Goal: Task Accomplishment & Management: Complete application form

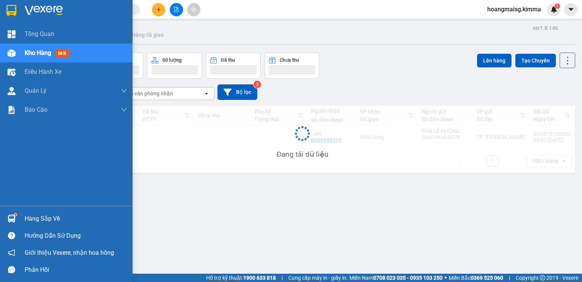
click at [52, 49] on div "Kho hàng mới" at bounding box center [48, 52] width 47 height 9
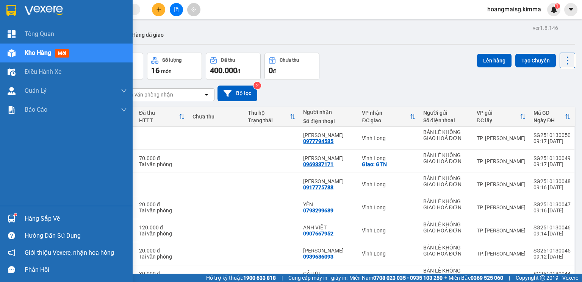
drag, startPoint x: 36, startPoint y: 73, endPoint x: 31, endPoint y: 54, distance: 19.7
click at [35, 73] on span "Điều hành xe" at bounding box center [43, 71] width 37 height 9
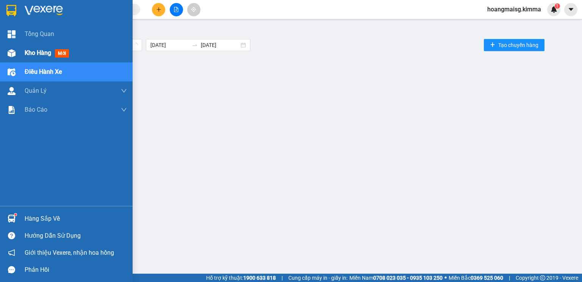
click at [36, 50] on span "Kho hàng" at bounding box center [38, 52] width 27 height 7
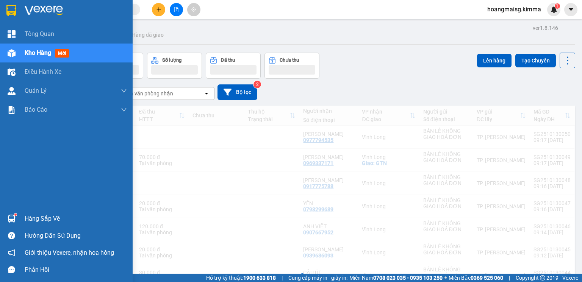
click at [36, 50] on span "Kho hàng" at bounding box center [38, 52] width 27 height 7
click at [37, 50] on span "Kho hàng" at bounding box center [38, 52] width 27 height 7
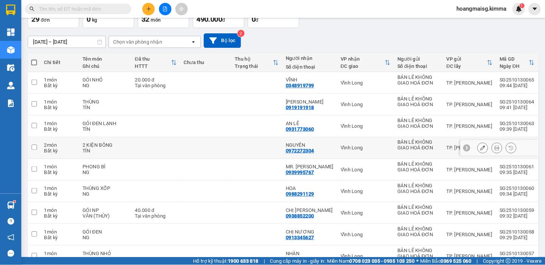
scroll to position [50, 0]
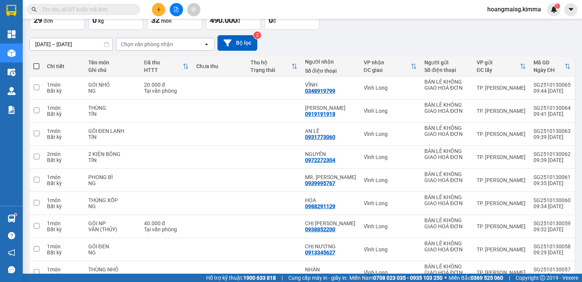
drag, startPoint x: 106, startPoint y: 19, endPoint x: 105, endPoint y: 11, distance: 8.0
click at [105, 11] on section "Kết quả tìm kiếm ( 550 ) Bộ lọc Ngày tạo đơn gần nhất Mã ĐH Trạng thái Món hàng…" at bounding box center [291, 141] width 582 height 282
click at [105, 11] on input "text" at bounding box center [86, 9] width 89 height 8
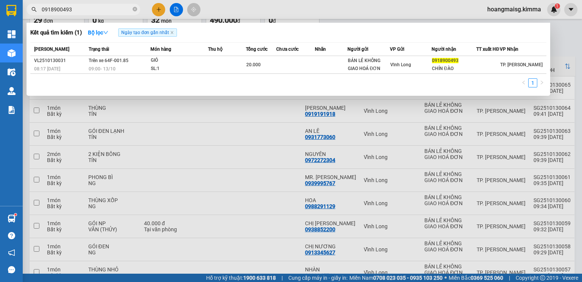
type input "0918900493"
click at [160, 6] on div at bounding box center [291, 141] width 582 height 282
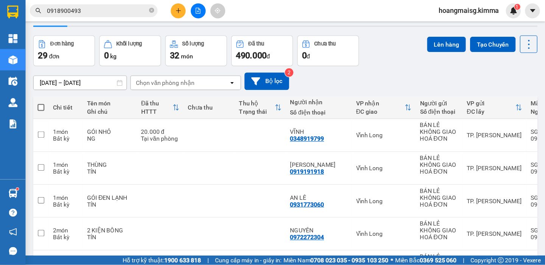
scroll to position [0, 0]
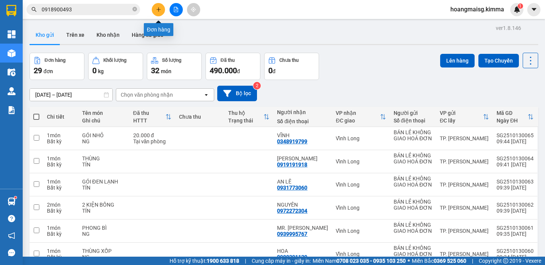
click at [161, 8] on button at bounding box center [158, 9] width 13 height 13
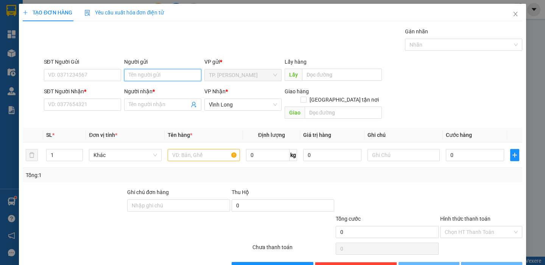
click at [139, 81] on input "Người gửi" at bounding box center [162, 75] width 77 height 12
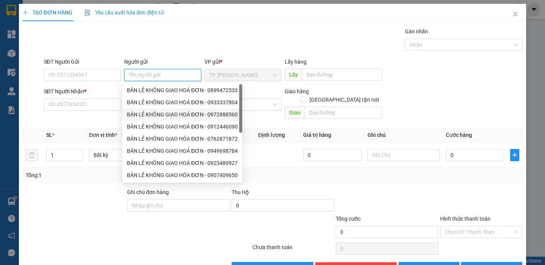
click at [177, 109] on div "BÁN LẺ KHÔNG GIAO HOÁ ĐƠN - 0972888560" at bounding box center [182, 114] width 120 height 12
type input "0972888560"
type input "BÁN LẺ KHÔNG GIAO HOÁ ĐƠN"
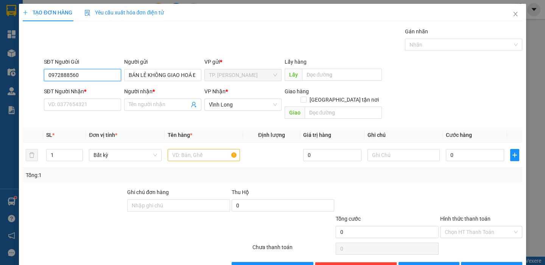
drag, startPoint x: 87, startPoint y: 72, endPoint x: 0, endPoint y: 74, distance: 87.1
click at [0, 74] on div "TẠO ĐƠN HÀNG Yêu cầu xuất hóa đơn điện tử Transit Pickup Surcharge Ids Transit …" at bounding box center [272, 132] width 545 height 265
type input "5165"
drag, startPoint x: 66, startPoint y: 72, endPoint x: 42, endPoint y: 72, distance: 23.5
click at [42, 72] on div "SĐT Người Gửi 5165" at bounding box center [82, 71] width 80 height 27
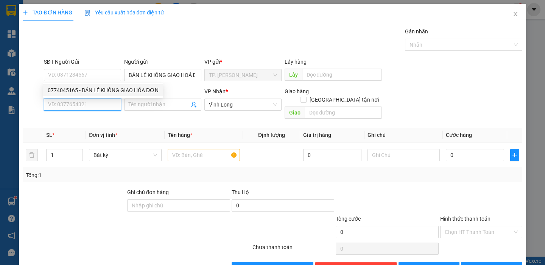
click at [100, 105] on input "SĐT Người Nhận *" at bounding box center [82, 104] width 77 height 12
type input "6"
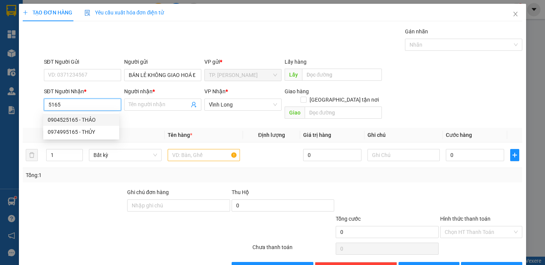
click at [103, 117] on div "0904525165 - THẢO" at bounding box center [81, 119] width 67 height 8
type input "0904525165"
type input "THẢO"
type input "0904525165"
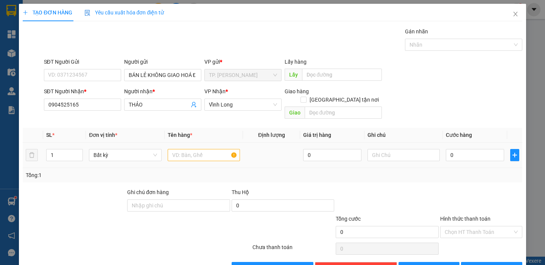
click at [235, 154] on div at bounding box center [204, 154] width 72 height 15
click at [220, 150] on input "text" at bounding box center [204, 155] width 72 height 12
type input "HỘ"
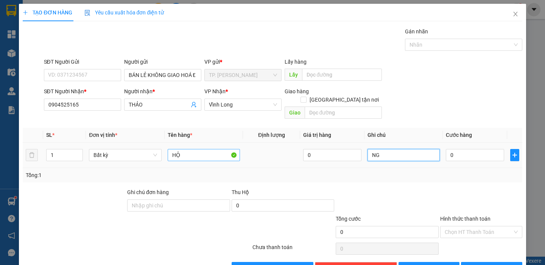
type input "NG"
click at [217, 151] on input "HỘ" at bounding box center [204, 155] width 72 height 12
type input "HỘP"
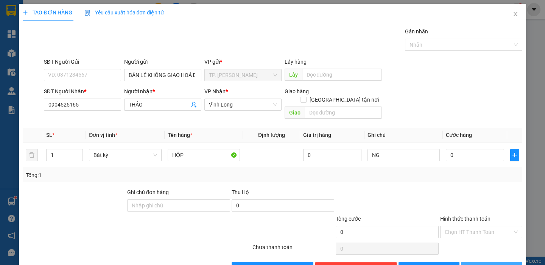
click at [473, 265] on icon "printer" at bounding box center [469, 267] width 5 height 5
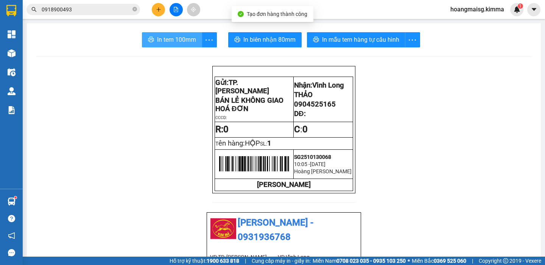
click at [167, 41] on span "In tem 100mm" at bounding box center [176, 39] width 39 height 9
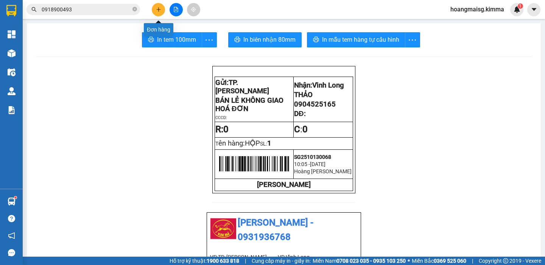
click at [161, 9] on icon "plus" at bounding box center [158, 9] width 5 height 5
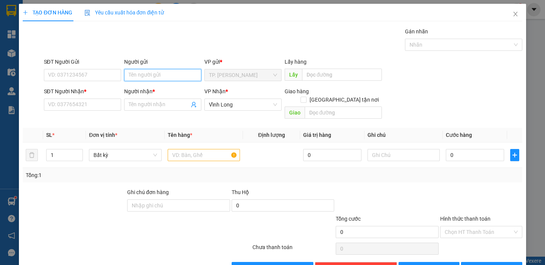
click at [161, 75] on input "Người gửi" at bounding box center [162, 75] width 77 height 12
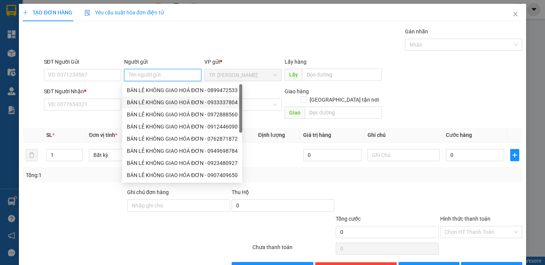
click at [157, 101] on div "BÁN LẺ KHÔNG GIAO HOÁ ĐƠN - 0933337804" at bounding box center [182, 102] width 111 height 8
type input "0933337804"
type input "BÁN LẺ KHÔNG GIAO HOÁ ĐƠN"
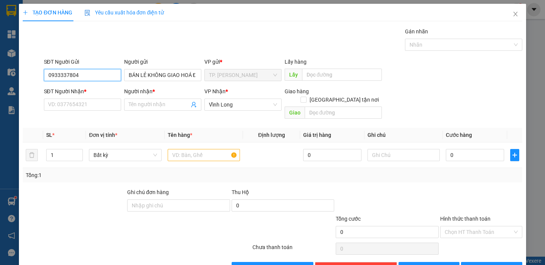
drag, startPoint x: 89, startPoint y: 73, endPoint x: 0, endPoint y: 72, distance: 89.0
click at [0, 72] on div "TẠO ĐƠN HÀNG Yêu cầu xuất hóa đơn điện tử Transit Pickup Surcharge Ids Transit …" at bounding box center [272, 132] width 545 height 265
click at [191, 149] on input "text" at bounding box center [204, 155] width 72 height 12
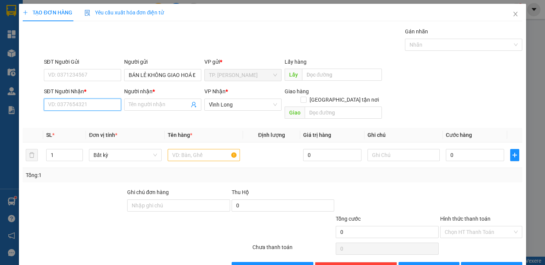
click at [95, 102] on input "SĐT Người Nhận *" at bounding box center [82, 104] width 77 height 12
type input "0946414114"
type input "THANH"
type input "0946414114"
drag, startPoint x: 183, startPoint y: 136, endPoint x: 194, endPoint y: 152, distance: 19.1
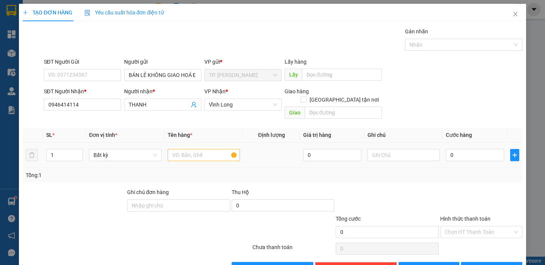
click at [184, 142] on td at bounding box center [204, 154] width 78 height 25
click at [194, 153] on div at bounding box center [204, 154] width 72 height 15
click at [201, 151] on input "text" at bounding box center [204, 155] width 72 height 12
type input "GÓI ĐEN"
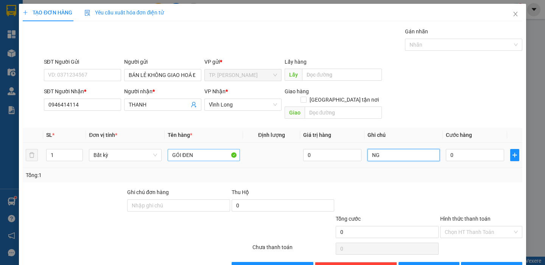
type input "NG"
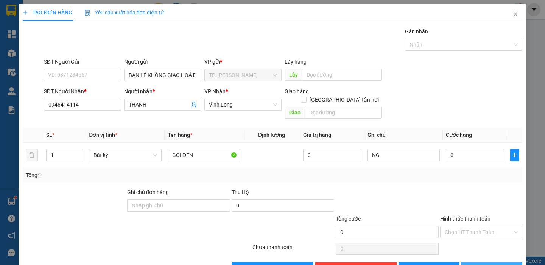
click at [502, 262] on button "[PERSON_NAME] và In" at bounding box center [491, 268] width 61 height 12
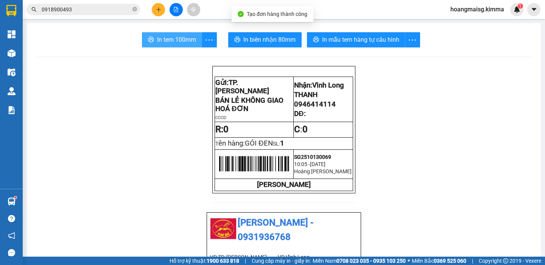
click at [175, 37] on span "In tem 100mm" at bounding box center [176, 39] width 39 height 9
click at [161, 7] on button at bounding box center [158, 9] width 13 height 13
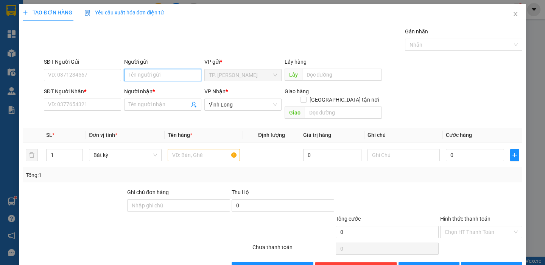
click at [145, 75] on input "Người gửi" at bounding box center [162, 75] width 77 height 12
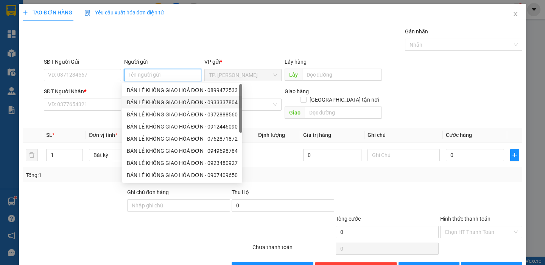
click at [178, 107] on div "BÁN LẺ KHÔNG GIAO HOÁ ĐƠN - 0933337804" at bounding box center [182, 102] width 120 height 12
type input "0933337804"
type input "BÁN LẺ KHÔNG GIAO HOÁ ĐƠN"
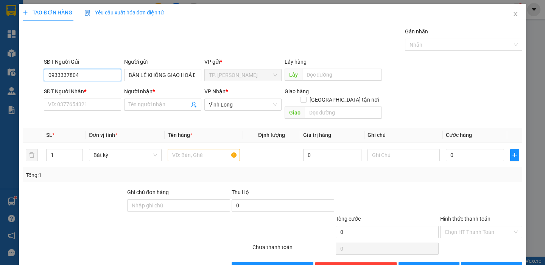
drag, startPoint x: 84, startPoint y: 75, endPoint x: 10, endPoint y: 67, distance: 74.6
click at [10, 67] on div "TẠO ĐƠN HÀNG Yêu cầu xuất hóa đơn điện tử Transit Pickup Surcharge Ids Transit …" at bounding box center [272, 132] width 545 height 265
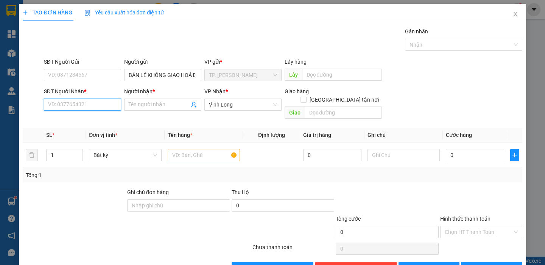
click at [114, 108] on input "SĐT Người Nhận *" at bounding box center [82, 104] width 77 height 12
click at [116, 109] on input "SĐT Người Nhận *" at bounding box center [82, 104] width 77 height 12
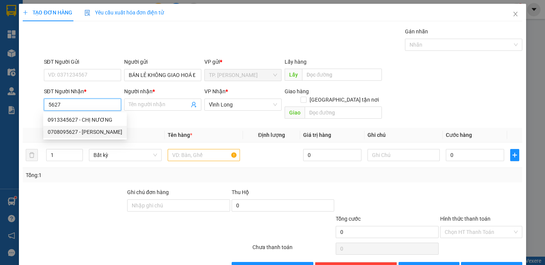
click at [91, 132] on div "0708095627 - [PERSON_NAME]" at bounding box center [85, 132] width 75 height 8
type input "0708095627"
type input "[PERSON_NAME]"
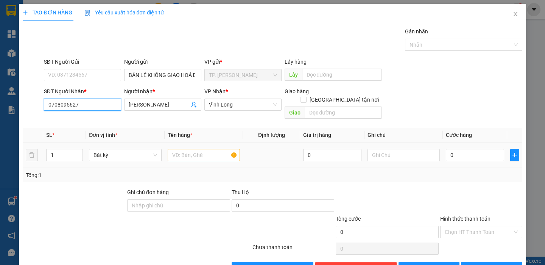
type input "0708095627"
click at [207, 149] on input "text" at bounding box center [204, 155] width 72 height 12
click at [202, 149] on input "text" at bounding box center [204, 155] width 72 height 12
click at [199, 149] on input "text" at bounding box center [204, 155] width 72 height 12
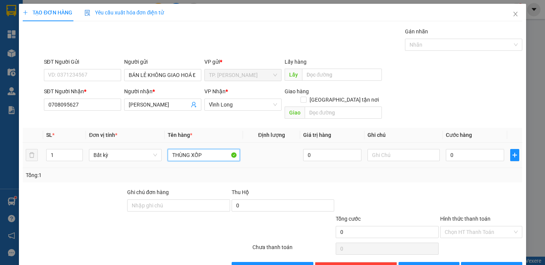
type input "THÙNG XỐP"
type input "NG"
click at [490, 264] on span "[PERSON_NAME] và In" at bounding box center [502, 268] width 53 height 8
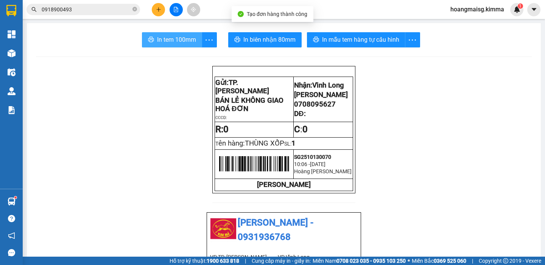
click at [172, 42] on span "In tem 100mm" at bounding box center [176, 39] width 39 height 9
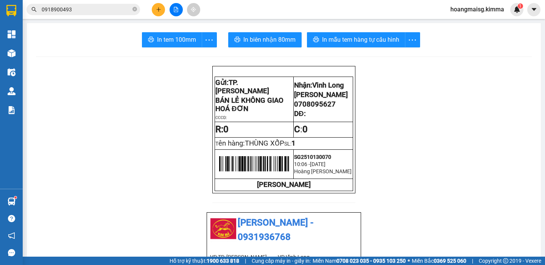
click at [159, 12] on button at bounding box center [158, 9] width 13 height 13
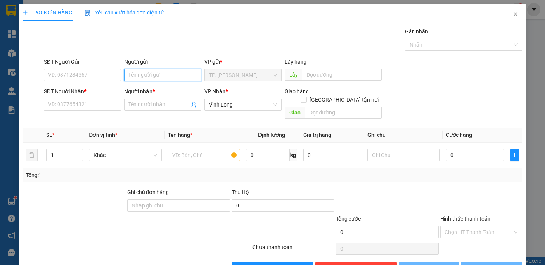
click at [177, 77] on input "Người gửi" at bounding box center [162, 75] width 77 height 12
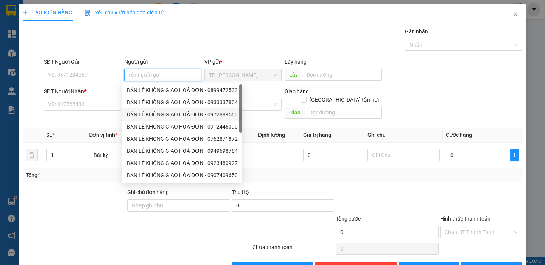
drag, startPoint x: 192, startPoint y: 117, endPoint x: 143, endPoint y: 94, distance: 54.0
click at [191, 117] on div "BÁN LẺ KHÔNG GIAO HOÁ ĐƠN - 0972888560" at bounding box center [182, 114] width 111 height 8
type input "0972888560"
type input "BÁN LẺ KHÔNG GIAO HOÁ ĐƠN"
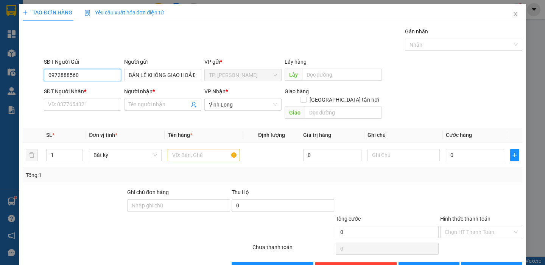
drag, startPoint x: 79, startPoint y: 74, endPoint x: 2, endPoint y: 72, distance: 76.9
click at [2, 72] on div "TẠO ĐƠN HÀNG Yêu cầu xuất hóa đơn điện tử Transit Pickup Surcharge Ids Transit …" at bounding box center [272, 132] width 545 height 265
click at [80, 96] on div "SĐT Người Nhận *" at bounding box center [82, 92] width 77 height 11
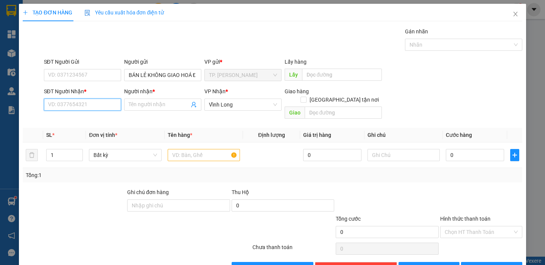
click at [82, 98] on input "SĐT Người Nhận *" at bounding box center [82, 104] width 77 height 12
type input "4"
click at [65, 101] on input "4545" at bounding box center [82, 104] width 77 height 12
drag, startPoint x: 65, startPoint y: 102, endPoint x: 17, endPoint y: 98, distance: 48.3
click at [17, 98] on div "TẠO ĐƠN HÀNG Yêu cầu xuất hóa đơn điện tử Transit Pickup Surcharge Ids Transit …" at bounding box center [272, 132] width 545 height 265
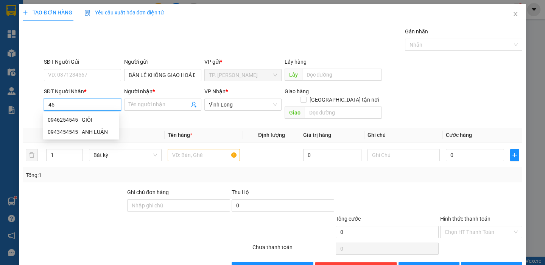
type input "4"
type input "6"
click at [73, 124] on div "0939654645 - THẢO" at bounding box center [81, 120] width 76 height 12
type input "0939654645"
type input "THẢO"
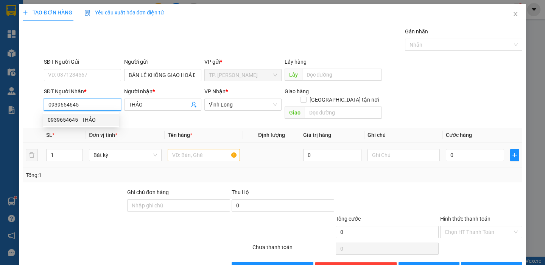
type input "0939654645"
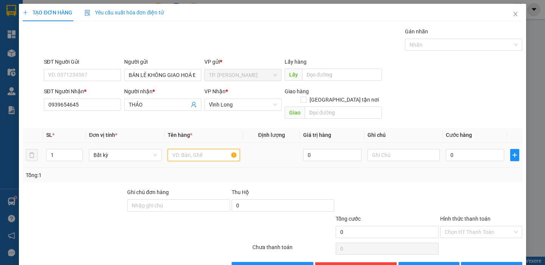
click at [222, 150] on input "text" at bounding box center [204, 155] width 72 height 12
type input "THÙNG XỐP"
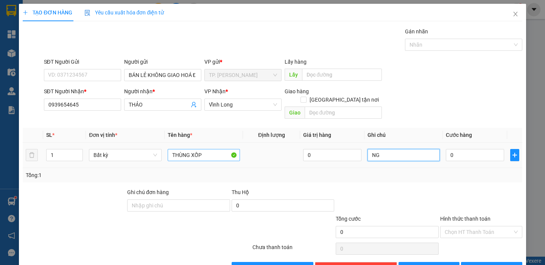
type input "NG"
click at [494, 252] on div "Transit Pickup Surcharge Ids Transit Deliver Surcharge Ids Transit Deliver Surc…" at bounding box center [272, 150] width 499 height 247
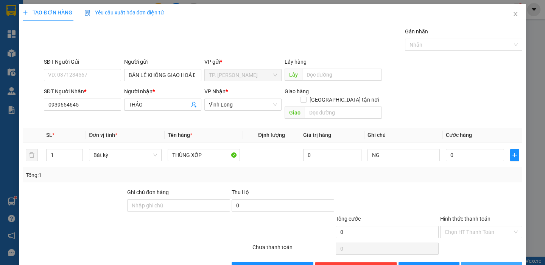
click at [495, 264] on span "[PERSON_NAME] và In" at bounding box center [502, 268] width 53 height 8
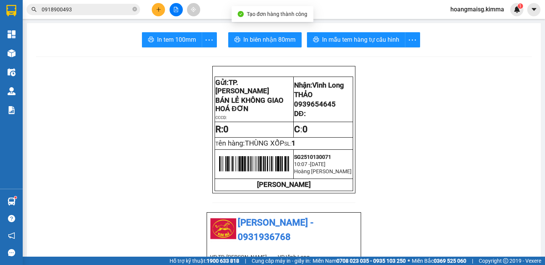
click at [159, 11] on icon "plus" at bounding box center [158, 9] width 0 height 4
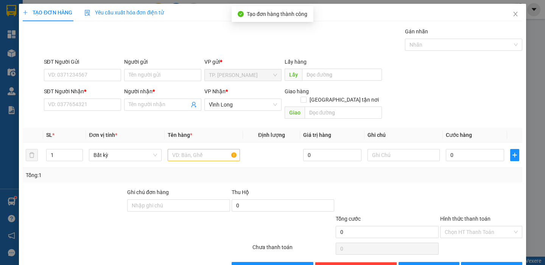
click at [139, 81] on div "Người gửi Tên người gửi" at bounding box center [162, 71] width 77 height 27
click at [143, 74] on input "Người gửi" at bounding box center [162, 75] width 77 height 12
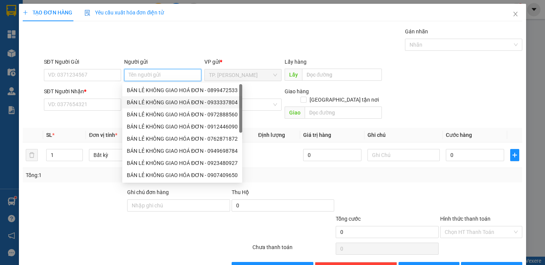
click at [161, 96] on div "BÁN LẺ KHÔNG GIAO HOÁ ĐƠN - 0933337804" at bounding box center [182, 102] width 120 height 12
type input "0933337804"
type input "BÁN LẺ KHÔNG GIAO HOÁ ĐƠN"
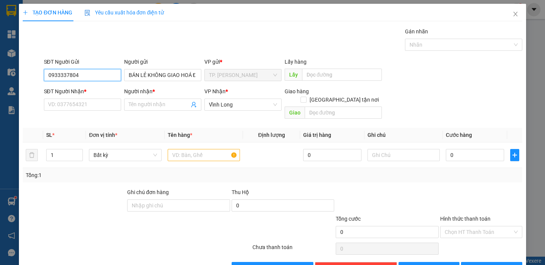
drag, startPoint x: 95, startPoint y: 79, endPoint x: 19, endPoint y: 64, distance: 77.3
click at [19, 64] on div "TẠO ĐƠN HÀNG Yêu cầu xuất hóa đơn điện tử Transit Pickup Surcharge Ids Transit …" at bounding box center [272, 142] width 507 height 276
click at [103, 112] on div "SĐT Người Nhận * VD: 0377654321" at bounding box center [82, 100] width 77 height 27
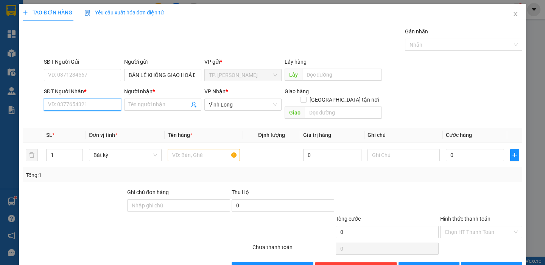
click at [102, 108] on input "SĐT Người Nhận *" at bounding box center [82, 104] width 77 height 12
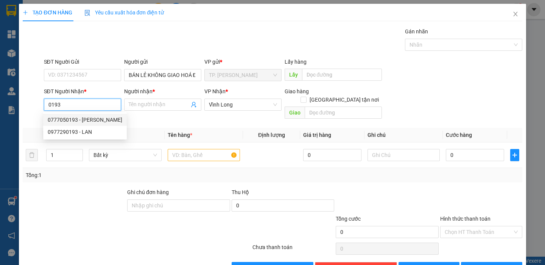
drag, startPoint x: 79, startPoint y: 118, endPoint x: 188, endPoint y: 136, distance: 110.9
click at [79, 118] on div "0777050193 - [PERSON_NAME]" at bounding box center [85, 119] width 75 height 8
type input "0777050193"
type input "[PERSON_NAME]"
type input "0777050193"
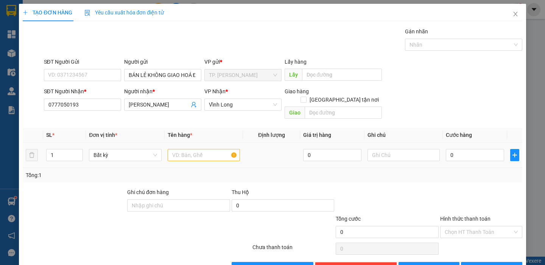
drag, startPoint x: 195, startPoint y: 136, endPoint x: 197, endPoint y: 143, distance: 7.3
click at [196, 142] on td at bounding box center [204, 154] width 78 height 25
click at [197, 149] on input "text" at bounding box center [204, 155] width 72 height 12
type input "BAO VS"
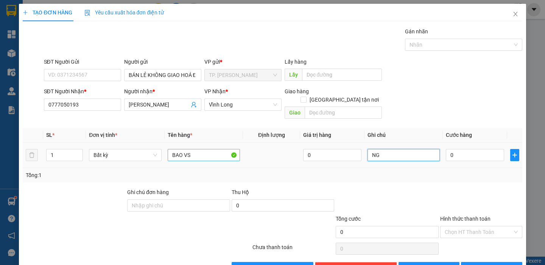
type input "NG"
type input "3"
type input "30"
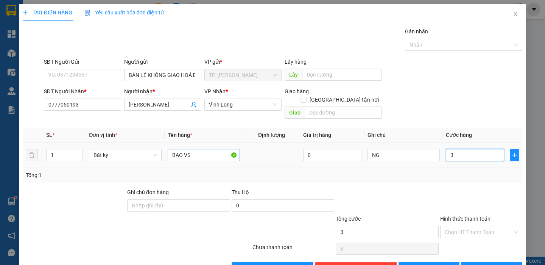
type input "30"
type input "30.000"
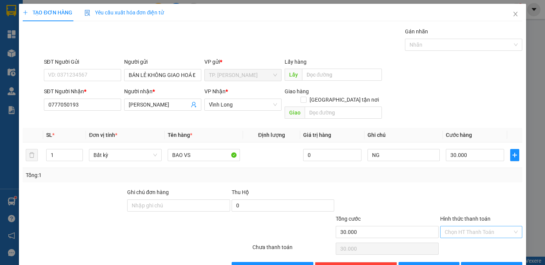
click at [486, 228] on input "Hình thức thanh toán" at bounding box center [479, 231] width 68 height 11
click at [483, 240] on div "Tại văn phòng" at bounding box center [476, 238] width 72 height 8
type input "0"
click at [429, 264] on span "[PERSON_NAME]" at bounding box center [433, 268] width 41 height 8
type input "0"
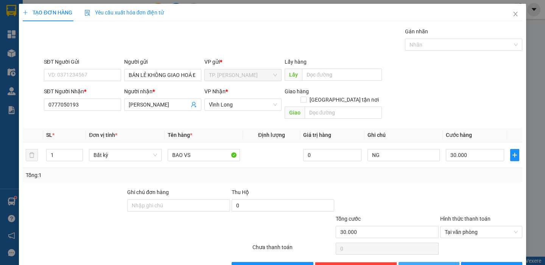
type input "0"
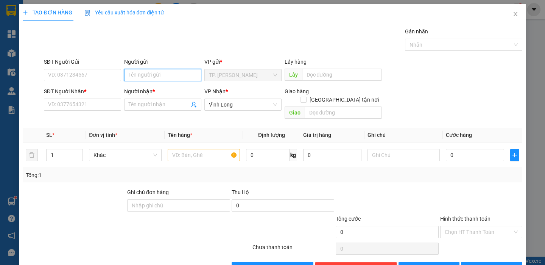
click at [155, 78] on input "Người gửi" at bounding box center [162, 75] width 77 height 12
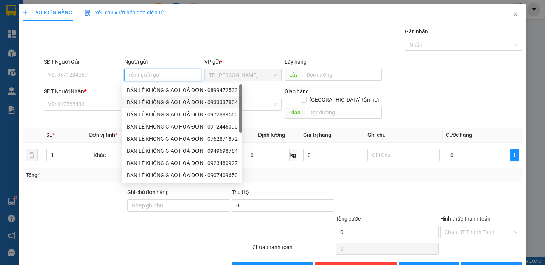
click at [167, 103] on div "BÁN LẺ KHÔNG GIAO HOÁ ĐƠN - 0933337804" at bounding box center [182, 102] width 111 height 8
type input "0933337804"
type input "BÁN LẺ KHÔNG GIAO HOÁ ĐƠN"
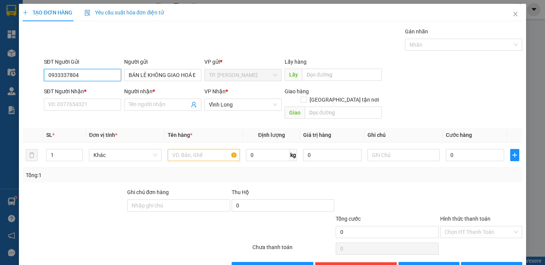
drag, startPoint x: 89, startPoint y: 79, endPoint x: 9, endPoint y: 80, distance: 80.3
click at [9, 80] on div "TẠO ĐƠN HÀNG Yêu cầu xuất hóa đơn điện tử Transit Pickup Surcharge Ids Transit …" at bounding box center [272, 132] width 545 height 265
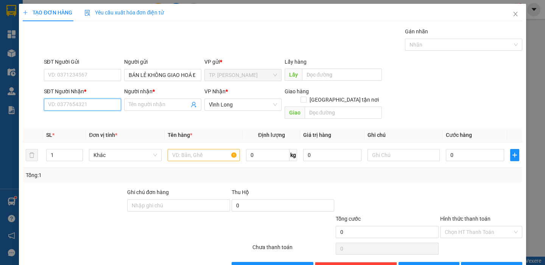
click at [111, 99] on input "SĐT Người Nhận *" at bounding box center [82, 104] width 77 height 12
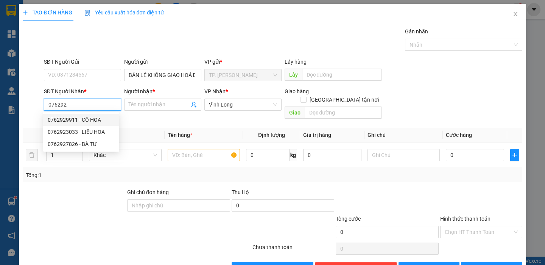
type input "0762929911"
type input "CÔ HOA"
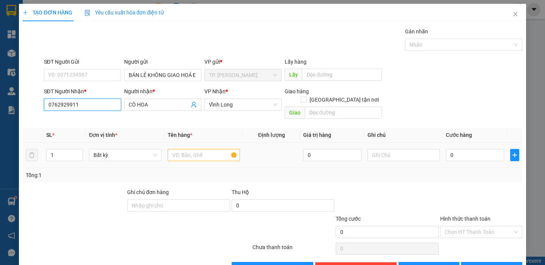
type input "0762929911"
click at [207, 149] on input "text" at bounding box center [204, 155] width 72 height 12
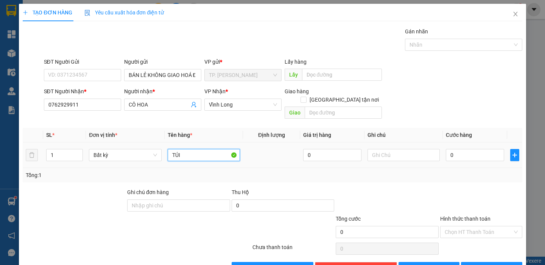
type input "TÚI"
type input "NG"
click at [492, 264] on span "[PERSON_NAME] và In" at bounding box center [502, 268] width 53 height 8
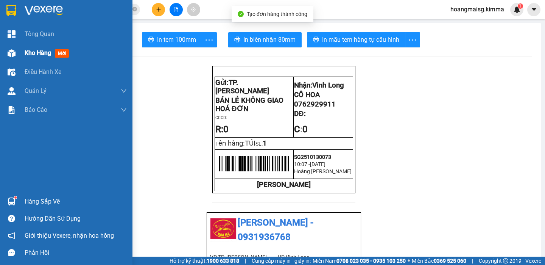
click at [27, 48] on div "Kho hàng mới" at bounding box center [48, 52] width 47 height 9
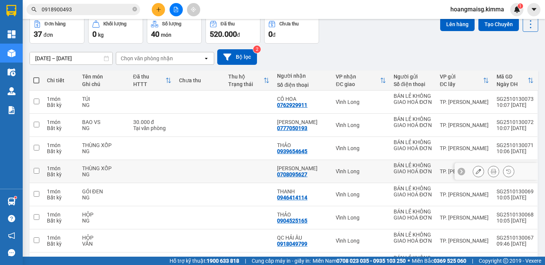
scroll to position [95, 0]
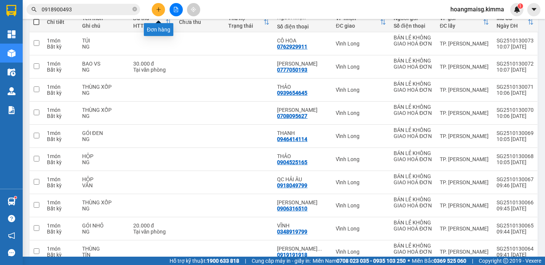
click at [159, 11] on icon "plus" at bounding box center [158, 9] width 5 height 5
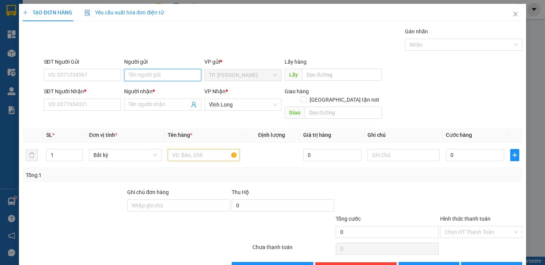
click at [153, 72] on input "Người gửi" at bounding box center [162, 75] width 77 height 12
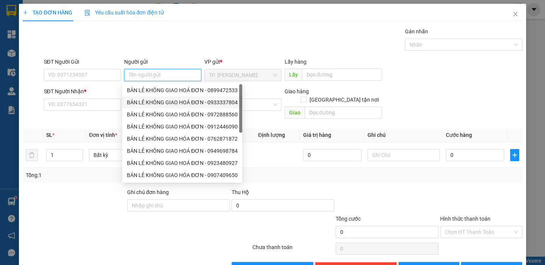
click at [180, 104] on div "BÁN LẺ KHÔNG GIAO HOÁ ĐƠN - 0933337804" at bounding box center [182, 102] width 111 height 8
type input "0933337804"
type input "BÁN LẺ KHÔNG GIAO HOÁ ĐƠN"
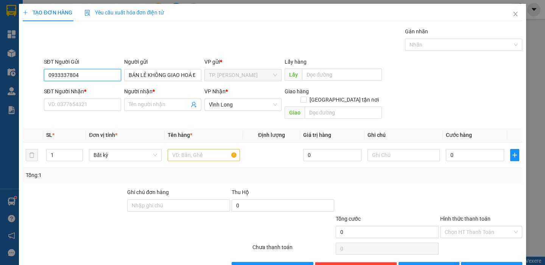
drag, startPoint x: 84, startPoint y: 76, endPoint x: 0, endPoint y: 76, distance: 84.4
click at [0, 76] on div "TẠO ĐƠN HÀNG Yêu cầu xuất hóa đơn điện tử Transit Pickup Surcharge Ids Transit …" at bounding box center [272, 132] width 545 height 265
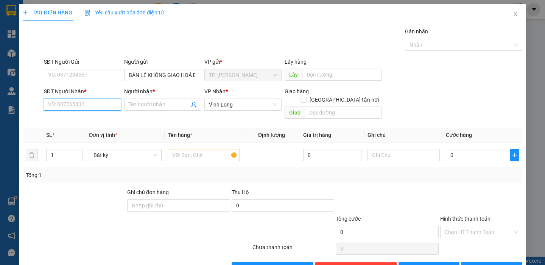
click at [80, 99] on input "SĐT Người Nhận *" at bounding box center [82, 104] width 77 height 12
click at [82, 106] on input "SĐT Người Nhận *" at bounding box center [82, 104] width 77 height 12
click at [95, 119] on div "0919153391 - [PERSON_NAME]" at bounding box center [85, 119] width 75 height 8
type input "0919153391"
type input "[PERSON_NAME]"
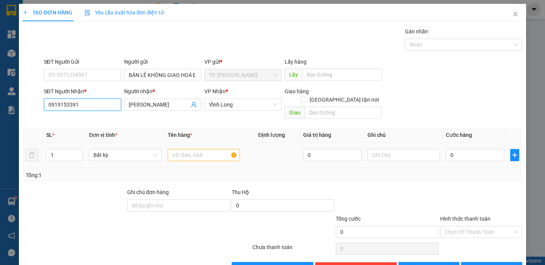
type input "0919153391"
click at [201, 149] on input "text" at bounding box center [204, 155] width 72 height 12
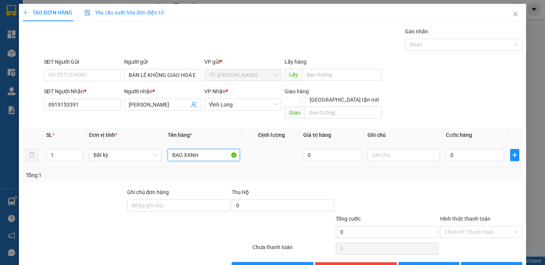
type input "BAO XANH"
type input "NG"
click at [439, 262] on button "[PERSON_NAME]" at bounding box center [429, 268] width 61 height 12
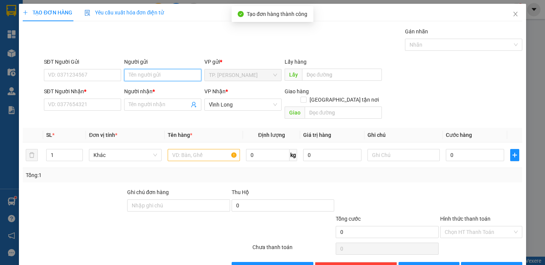
click at [143, 76] on input "Người gửi" at bounding box center [162, 75] width 77 height 12
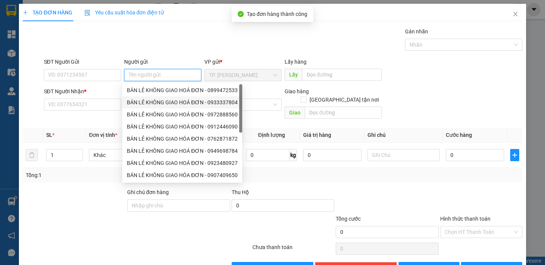
drag, startPoint x: 183, startPoint y: 103, endPoint x: 128, endPoint y: 89, distance: 56.7
click at [183, 103] on div "BÁN LẺ KHÔNG GIAO HOÁ ĐƠN - 0933337804" at bounding box center [182, 102] width 111 height 8
type input "0933337804"
type input "BÁN LẺ KHÔNG GIAO HOÁ ĐƠN"
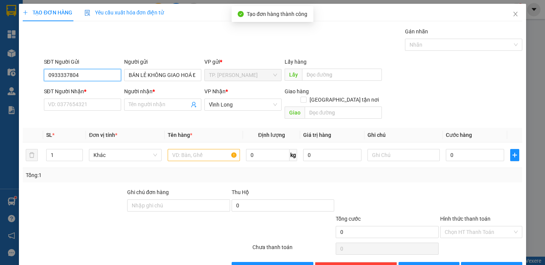
drag, startPoint x: 91, startPoint y: 74, endPoint x: 0, endPoint y: 59, distance: 92.1
click at [0, 59] on div "TẠO ĐƠN HÀNG Yêu cầu xuất hóa đơn điện tử Transit Pickup Surcharge Ids Transit …" at bounding box center [272, 132] width 545 height 265
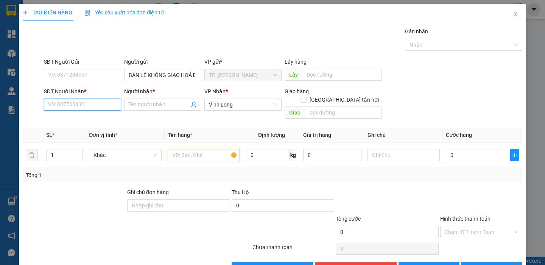
click at [92, 106] on input "SĐT Người Nhận *" at bounding box center [82, 104] width 77 height 12
click at [74, 121] on div "0939019026 - THẢO" at bounding box center [82, 119] width 68 height 8
type input "0939019026"
type input "THẢO"
type input "0939019026"
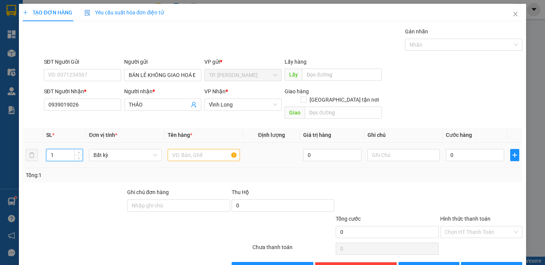
click at [30, 143] on tr "1 Bất kỳ 0 0" at bounding box center [272, 154] width 499 height 25
type input "4"
click at [191, 149] on input "text" at bounding box center [204, 155] width 72 height 12
type input "4 THÙNG"
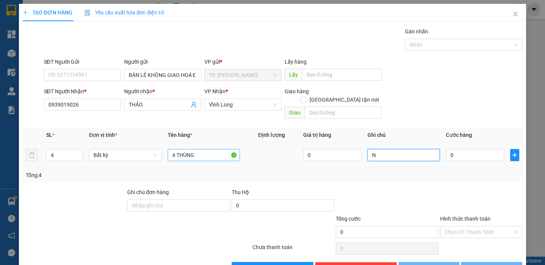
type input "NG"
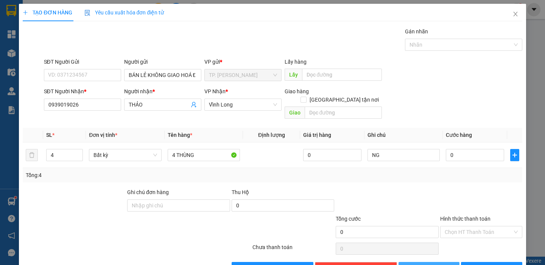
click at [444, 262] on button "[PERSON_NAME]" at bounding box center [429, 268] width 61 height 12
type input "1"
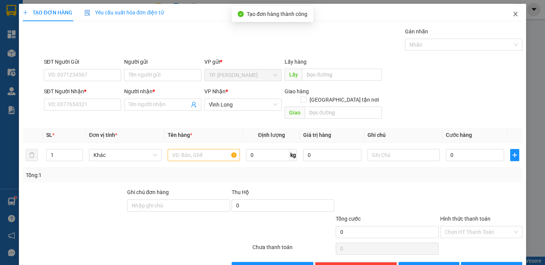
click at [513, 12] on icon "close" at bounding box center [516, 14] width 6 height 6
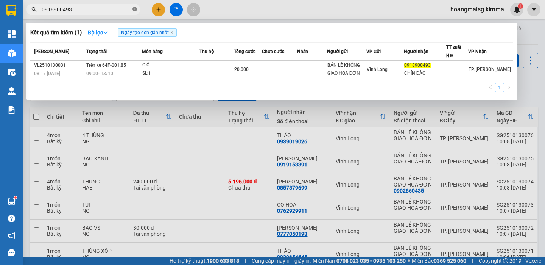
click at [135, 9] on icon "close-circle" at bounding box center [135, 9] width 5 height 5
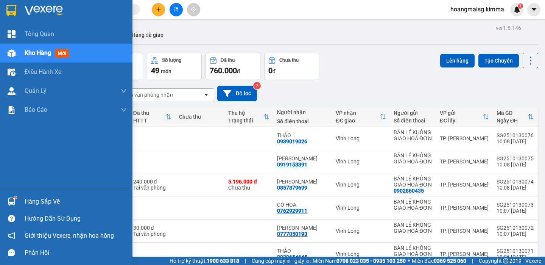
click at [10, 53] on img at bounding box center [12, 53] width 8 height 8
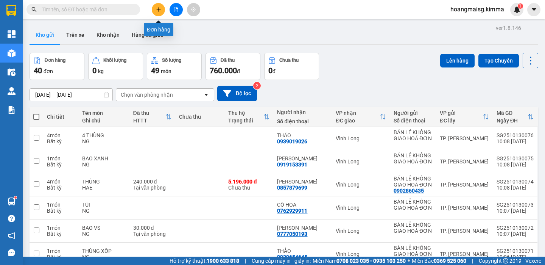
click at [158, 11] on icon "plus" at bounding box center [158, 9] width 5 height 5
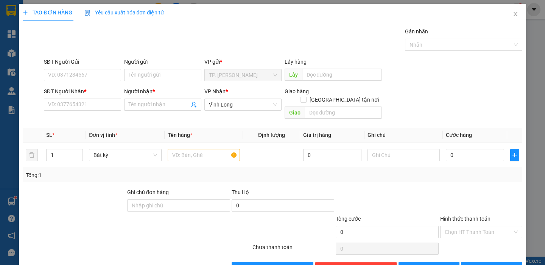
click at [107, 111] on div "SĐT Người Nhận * VD: 0377654321" at bounding box center [82, 100] width 77 height 27
click at [105, 108] on input "SĐT Người Nhận *" at bounding box center [82, 104] width 77 height 12
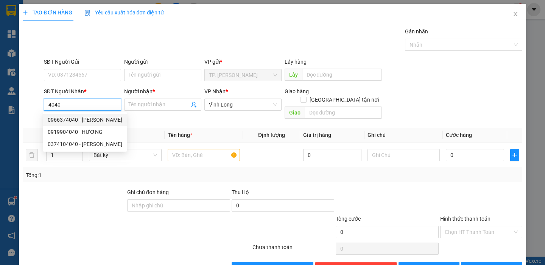
click at [100, 120] on div "0966374040 - [PERSON_NAME]" at bounding box center [85, 119] width 75 height 8
type input "0966374040"
type input "[PERSON_NAME]"
type input "NGÃ 3 ĐÔNG HOÀ 31977"
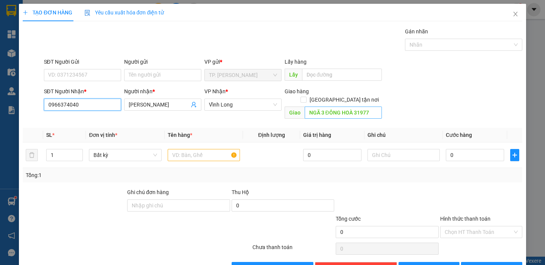
type input "0966374040"
click at [368, 106] on input "NGÃ 3 ĐÔNG HOÀ 31977" at bounding box center [343, 112] width 77 height 12
type input "NGÃ 3 ĐÔNG HOÀ"
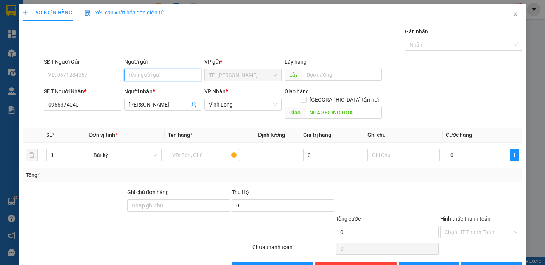
click at [167, 80] on input "Người gửi" at bounding box center [162, 75] width 77 height 12
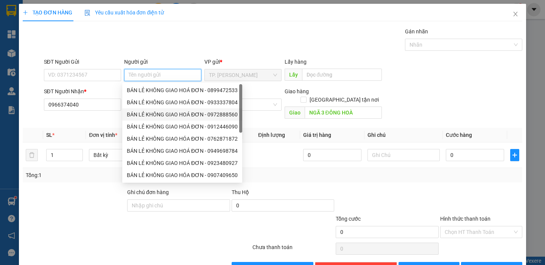
click at [169, 118] on div "BÁN LẺ KHÔNG GIAO HOÁ ĐƠN - 0972888560" at bounding box center [182, 114] width 111 height 8
type input "0972888560"
type input "BÁN LẺ KHÔNG GIAO HOÁ ĐƠN"
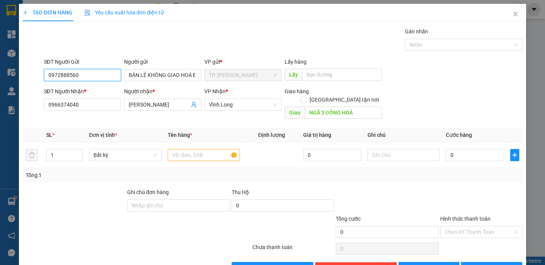
drag, startPoint x: 81, startPoint y: 74, endPoint x: 0, endPoint y: 64, distance: 81.7
click at [0, 68] on div "TẠO ĐƠN HÀNG Yêu cầu xuất hóa đơn điện tử Transit Pickup Surcharge Ids Transit …" at bounding box center [272, 132] width 545 height 265
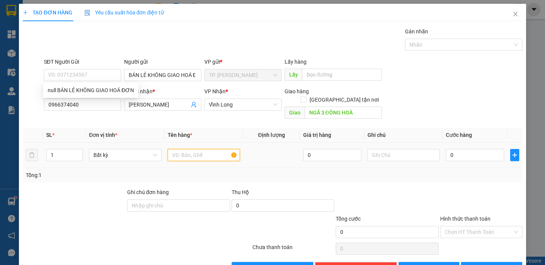
click at [202, 150] on input "text" at bounding box center [204, 155] width 72 height 12
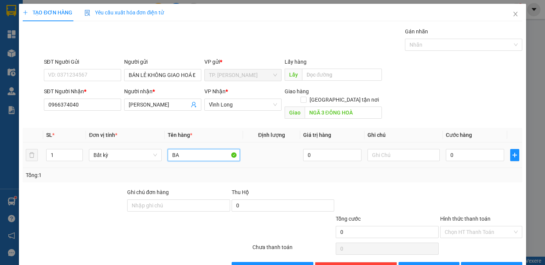
type input "B"
type input "GÓI VS"
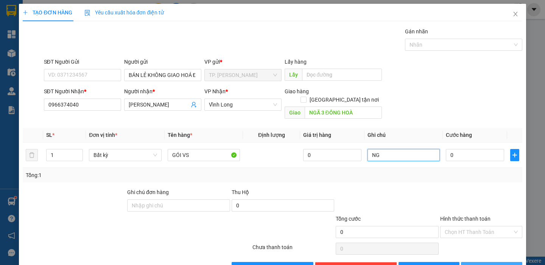
type input "NG"
click at [473, 265] on icon "printer" at bounding box center [469, 267] width 5 height 5
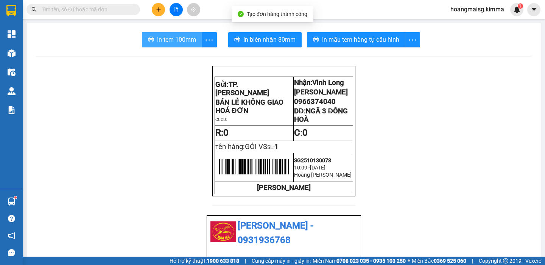
click at [180, 45] on button "In tem 100mm" at bounding box center [172, 39] width 60 height 15
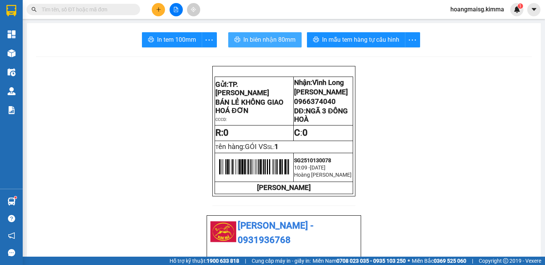
drag, startPoint x: 262, startPoint y: 36, endPoint x: 243, endPoint y: 16, distance: 28.1
click at [262, 36] on span "In biên nhận 80mm" at bounding box center [269, 39] width 52 height 9
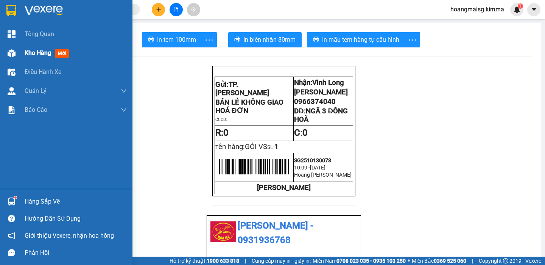
click at [37, 55] on span "Kho hàng" at bounding box center [38, 52] width 27 height 7
click at [38, 55] on span "Kho hàng" at bounding box center [38, 52] width 27 height 7
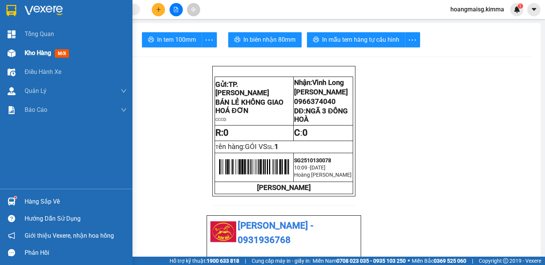
click at [38, 55] on span "Kho hàng" at bounding box center [38, 52] width 27 height 7
